Goal: Information Seeking & Learning: Find specific fact

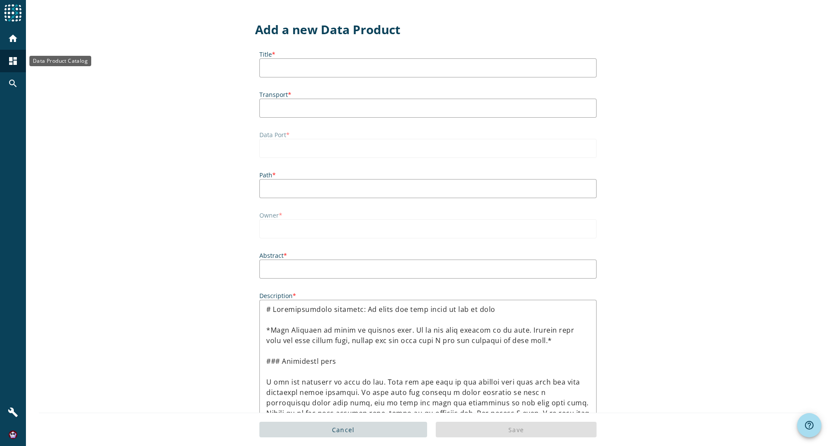
click at [9, 62] on mat-icon "dashboard" at bounding box center [13, 61] width 10 height 10
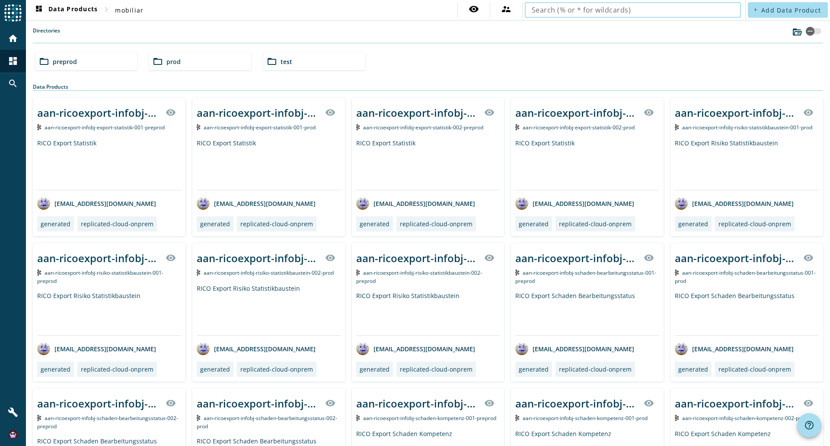
drag, startPoint x: 621, startPoint y: 10, endPoint x: 594, endPoint y: 12, distance: 27.3
click at [594, 12] on input "text" at bounding box center [633, 10] width 202 height 10
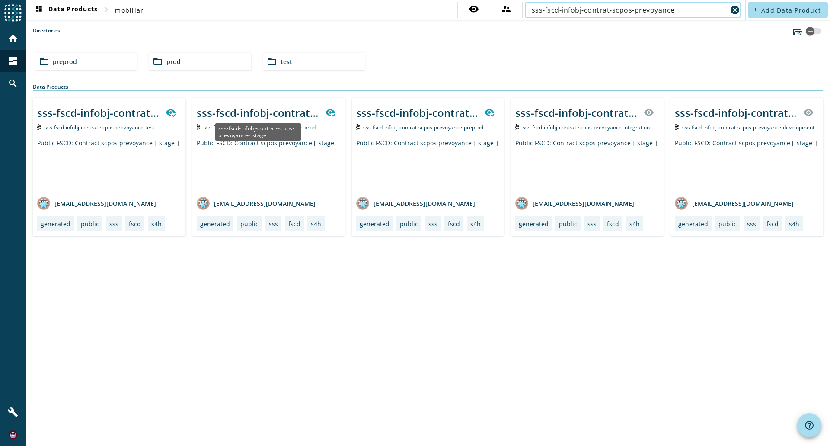
type input "sss-fscd-infobj-contrat-scpos-prevoyance"
click at [280, 112] on div "sss-fscd-infobj-contrat-scpos-prevoyance-_stage_" at bounding box center [258, 113] width 123 height 14
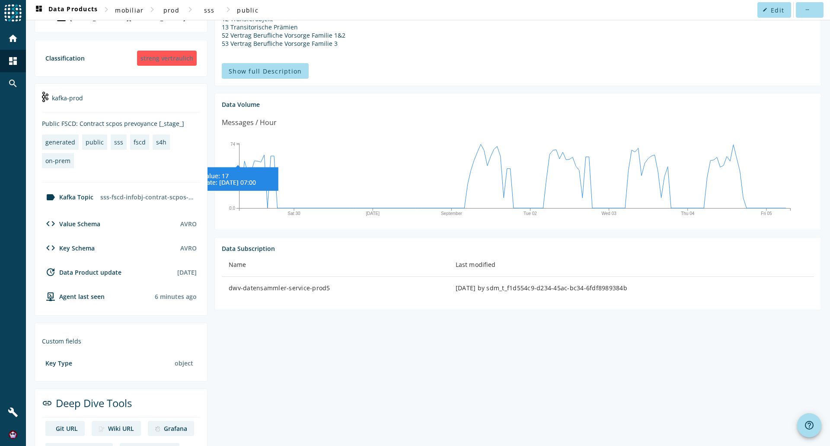
scroll to position [153, 0]
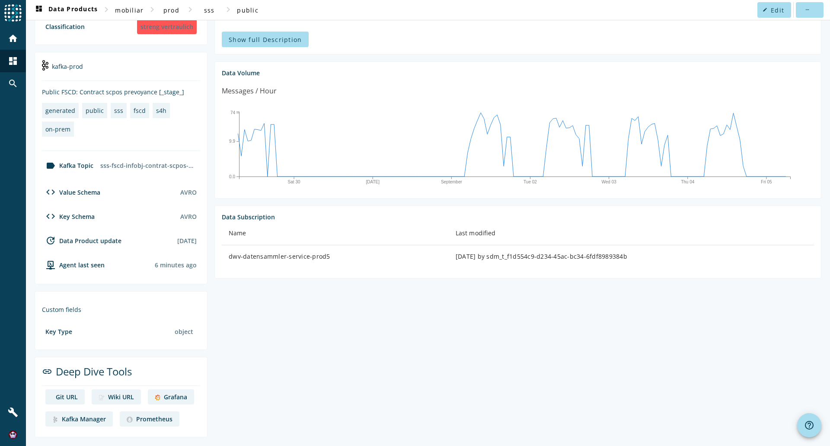
click at [184, 395] on div "Grafana" at bounding box center [175, 397] width 23 height 8
click at [13, 56] on mat-icon "dashboard" at bounding box center [13, 61] width 10 height 10
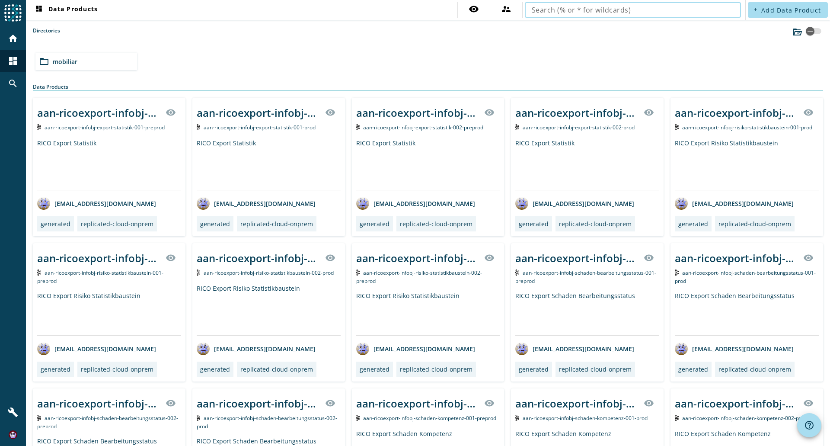
click at [556, 10] on input "text" at bounding box center [633, 10] width 202 height 10
type input "sss-fscd-infobj-prestation-scpos-prevoyance"
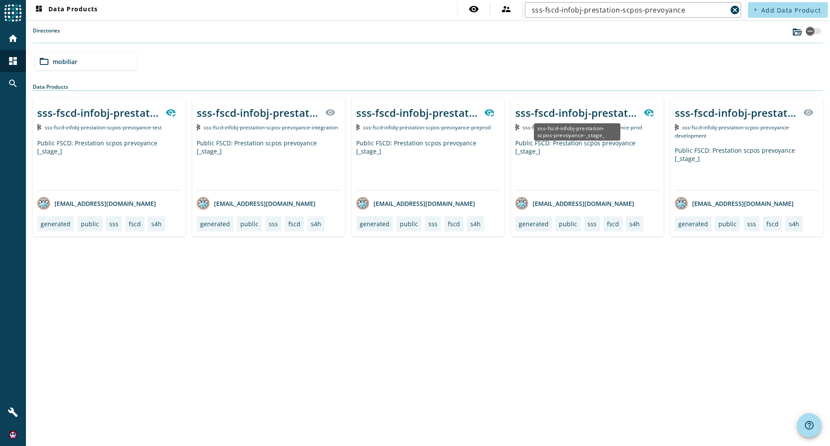
click at [613, 110] on div "sss-fscd-infobj-prestation-scpos-prevoyance-_stage_" at bounding box center [576, 113] width 123 height 14
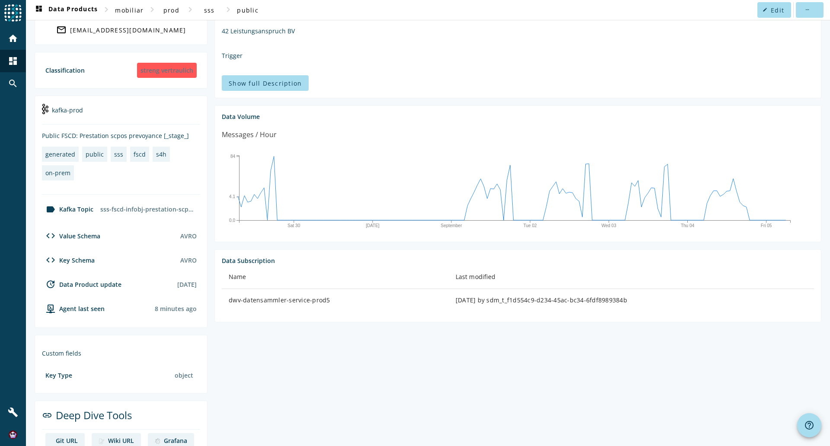
scroll to position [153, 0]
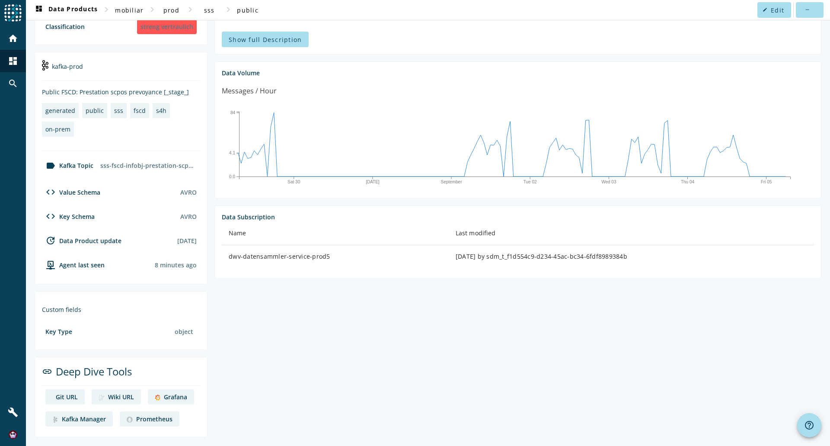
click at [176, 402] on link "Grafana" at bounding box center [171, 396] width 46 height 15
click at [15, 55] on div "dashboard" at bounding box center [13, 61] width 22 height 22
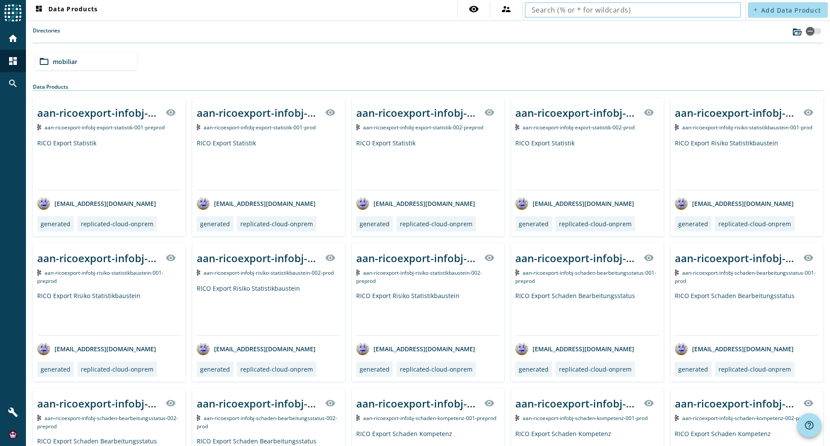
drag, startPoint x: 720, startPoint y: 7, endPoint x: 547, endPoint y: 10, distance: 173.0
click at [547, 10] on input "text" at bounding box center [633, 10] width 202 height 10
type input "sss-fscd-infobj-contrat-scpos-prevoyance"
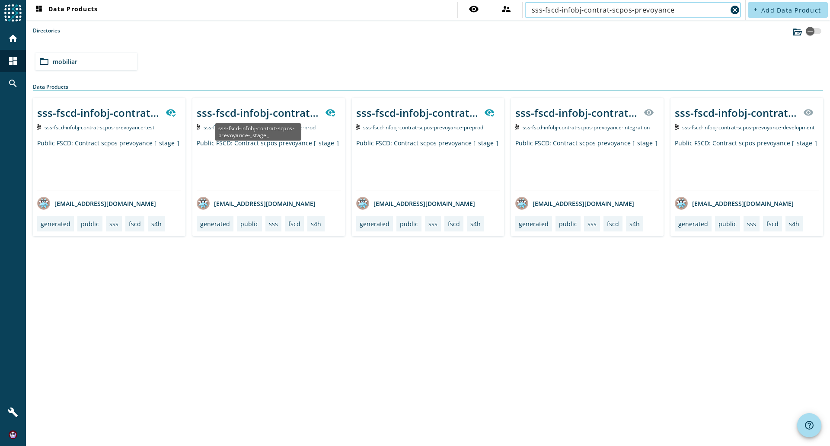
click at [269, 115] on div "sss-fscd-infobj-contrat-scpos-prevoyance-_stage_" at bounding box center [258, 113] width 123 height 14
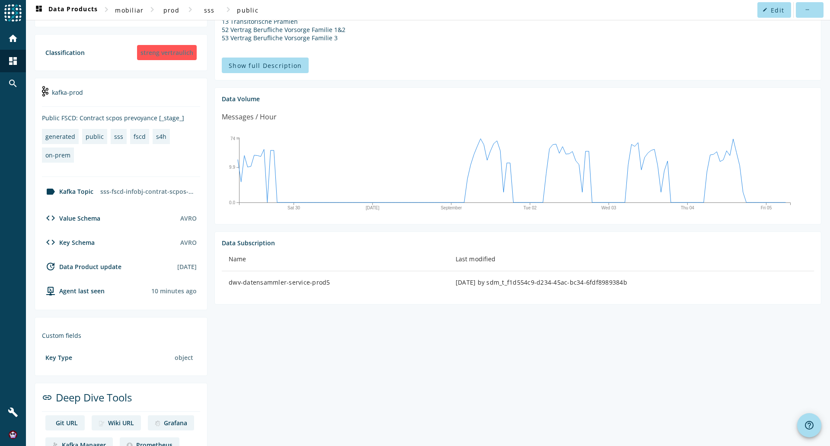
scroll to position [153, 0]
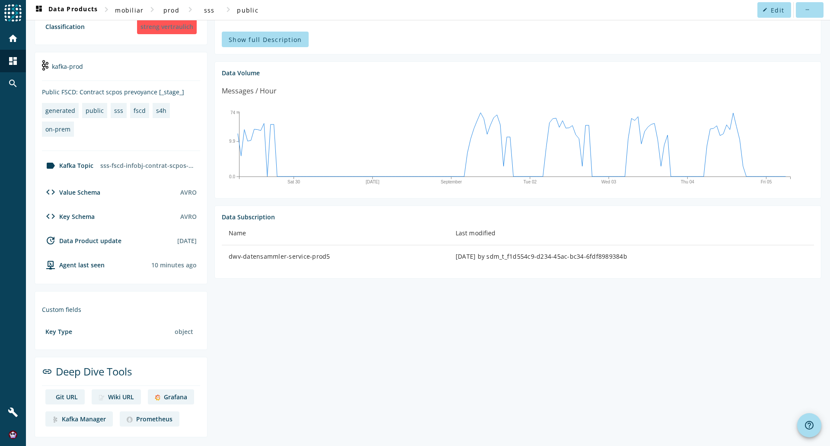
click at [177, 394] on div "Grafana" at bounding box center [175, 397] width 23 height 8
